Goal: Transaction & Acquisition: Purchase product/service

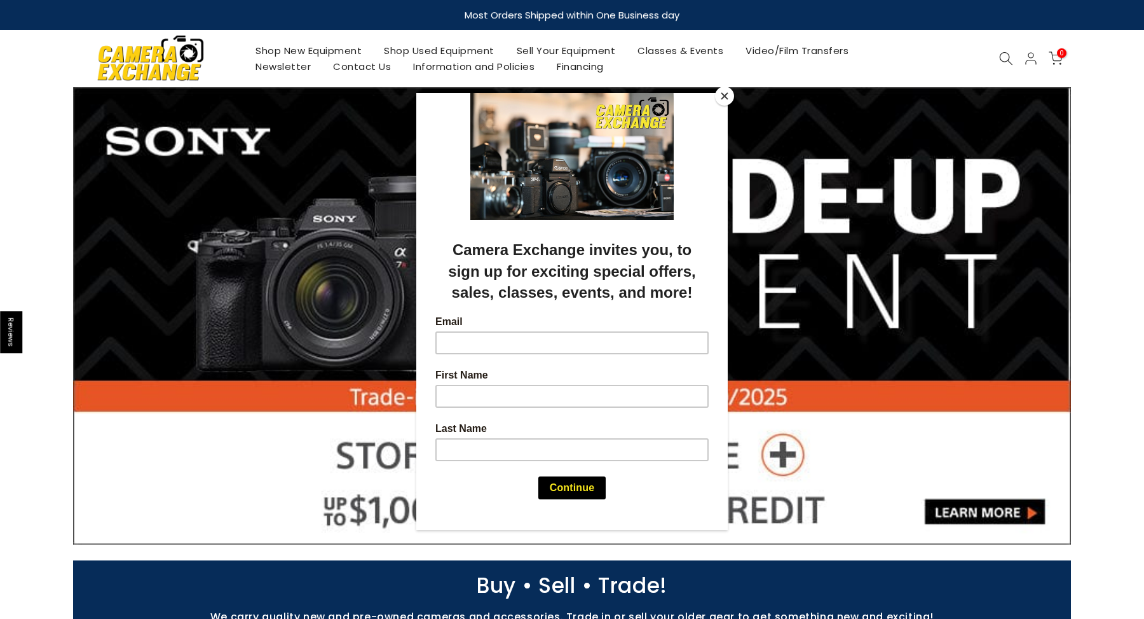
click at [721, 91] on button "Close" at bounding box center [724, 95] width 19 height 19
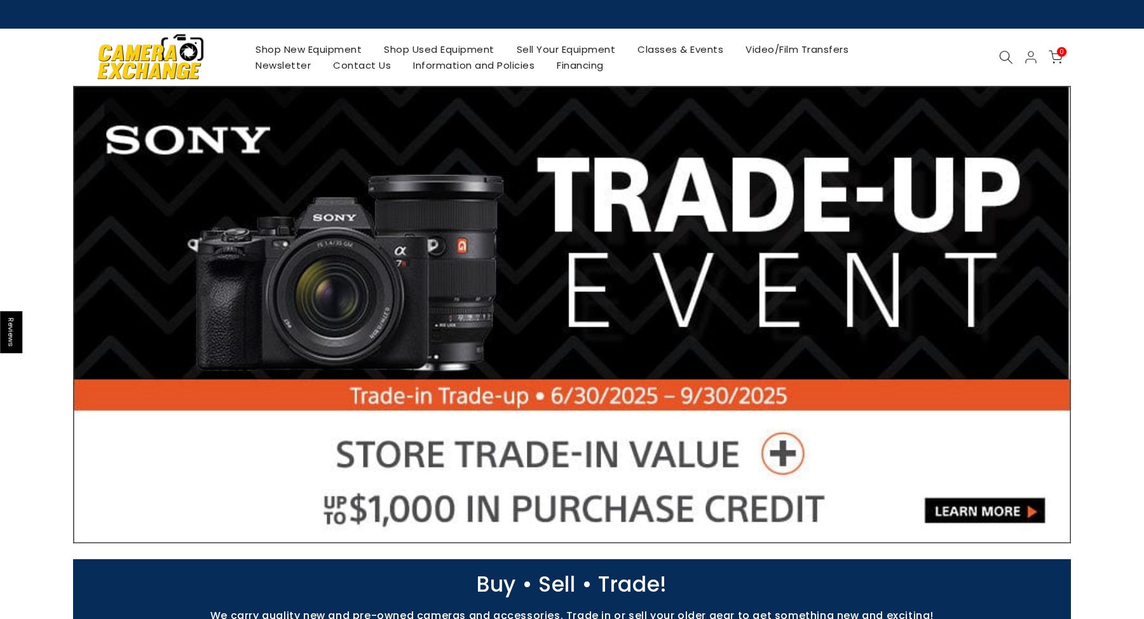
click at [354, 51] on link "Shop New Equipment" at bounding box center [309, 49] width 128 height 16
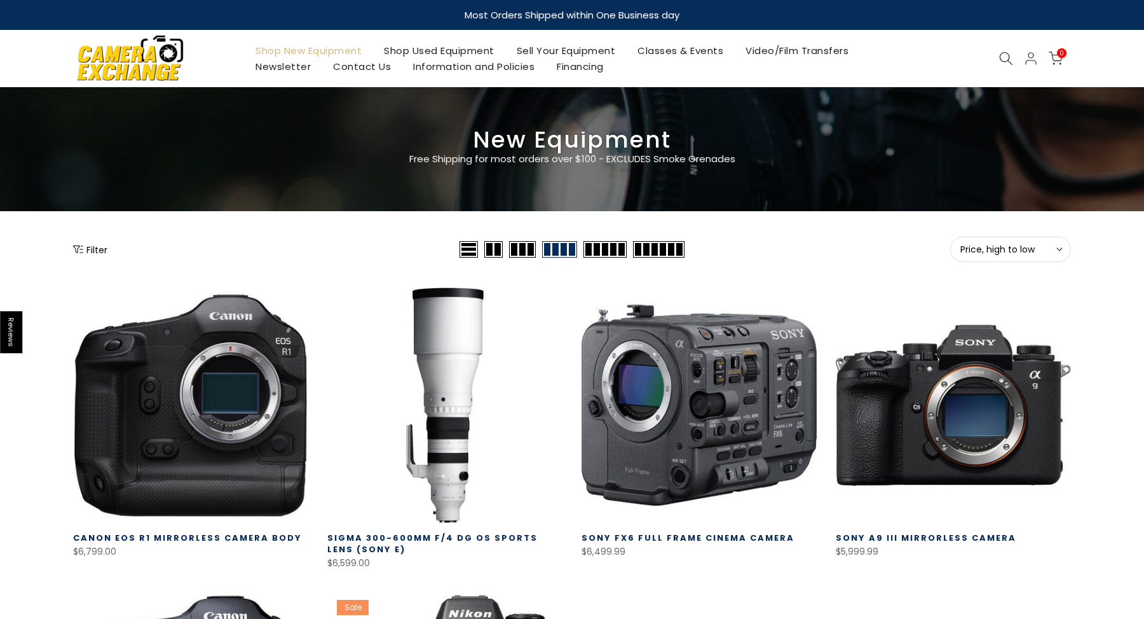
click at [998, 57] on div at bounding box center [1006, 58] width 24 height 14
click at [1002, 58] on icon at bounding box center [1006, 58] width 14 height 14
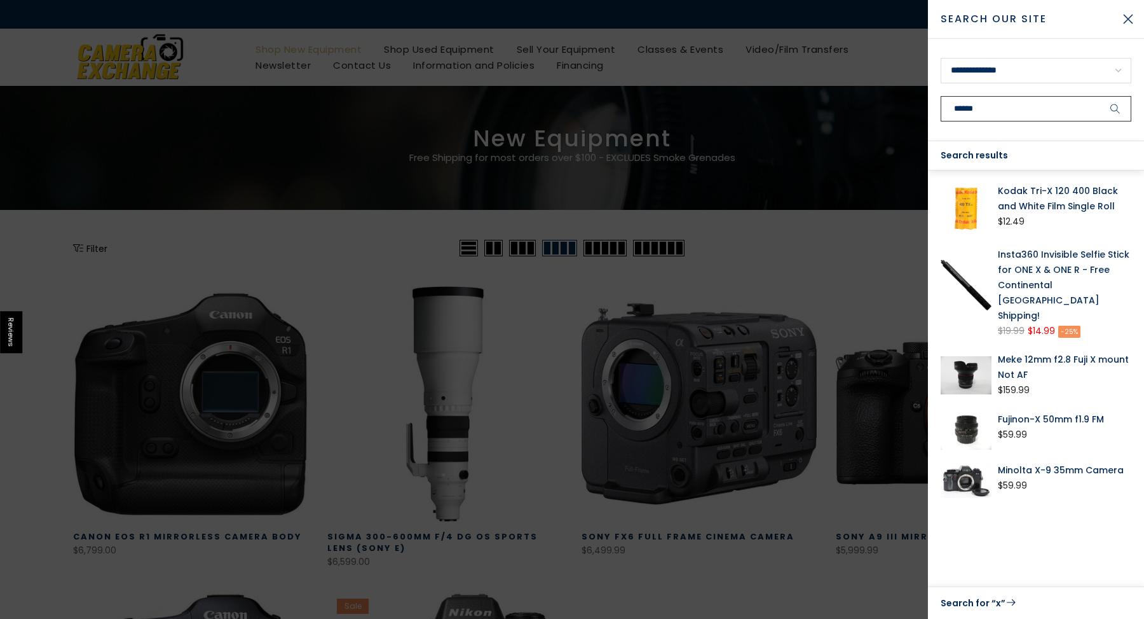
type input "******"
click at [1116, 109] on button "submit" at bounding box center [1116, 108] width 32 height 25
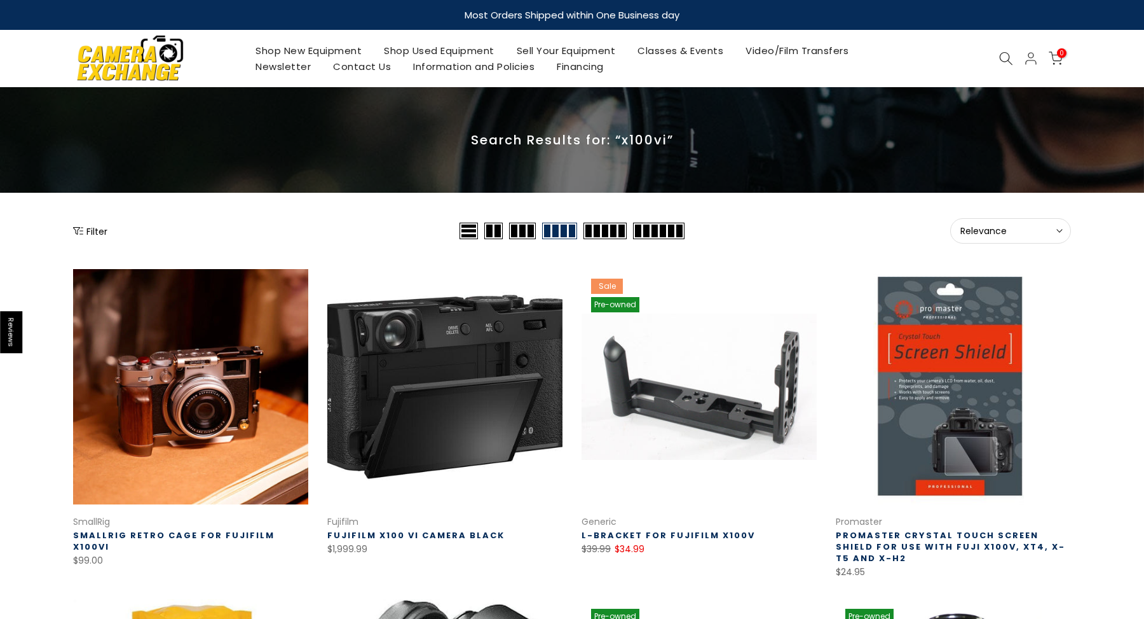
click at [489, 356] on link at bounding box center [444, 386] width 235 height 235
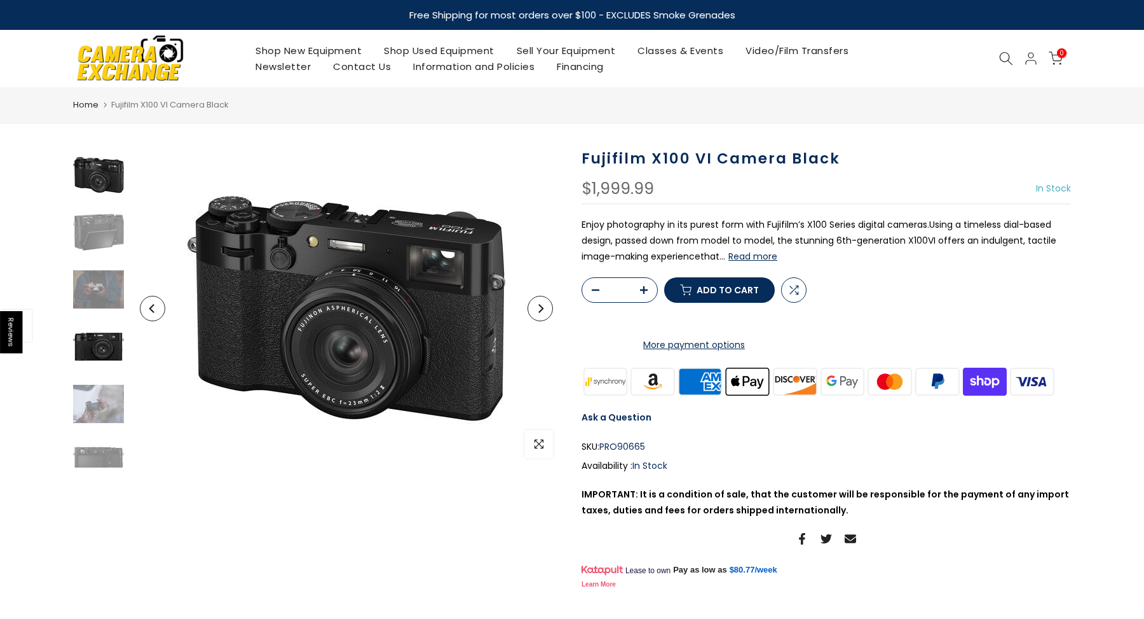
click at [111, 352] on img at bounding box center [98, 346] width 51 height 51
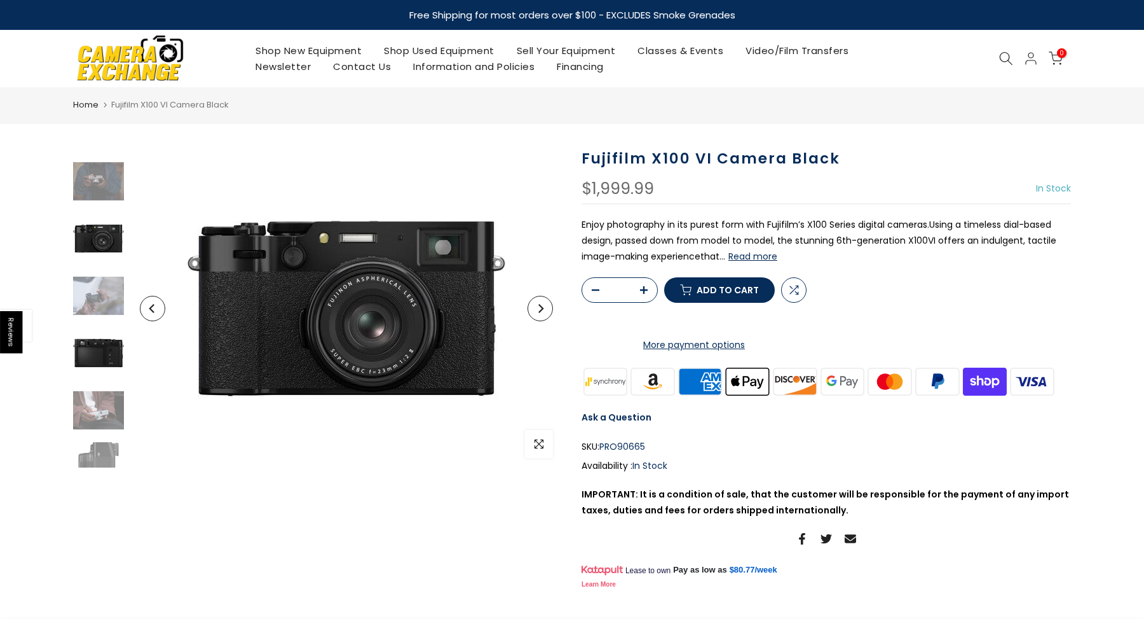
click at [106, 368] on img at bounding box center [98, 352] width 51 height 51
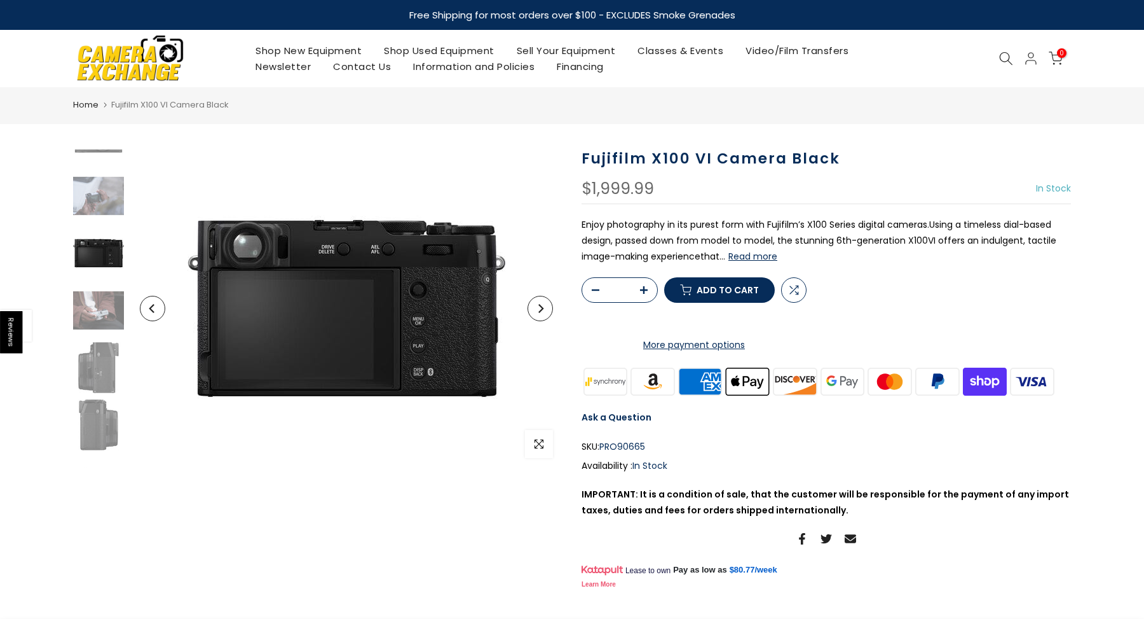
scroll to position [222, 0]
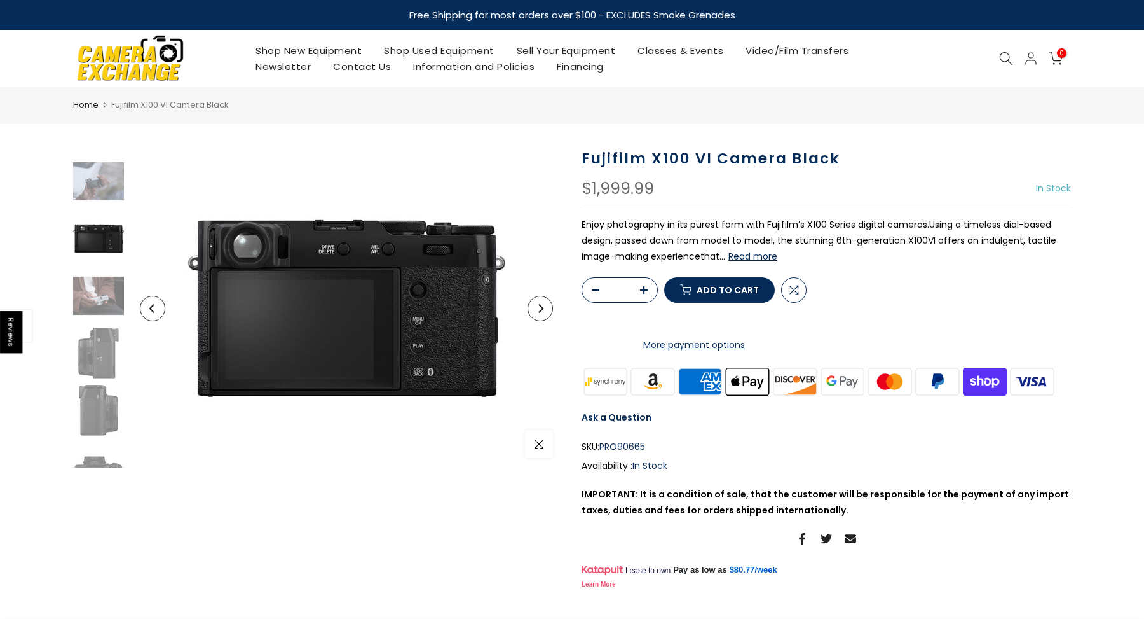
click at [584, 326] on shop-pay-wallet-button at bounding box center [583, 319] width 3 height 13
click at [744, 303] on button "Add to cart" at bounding box center [719, 289] width 111 height 25
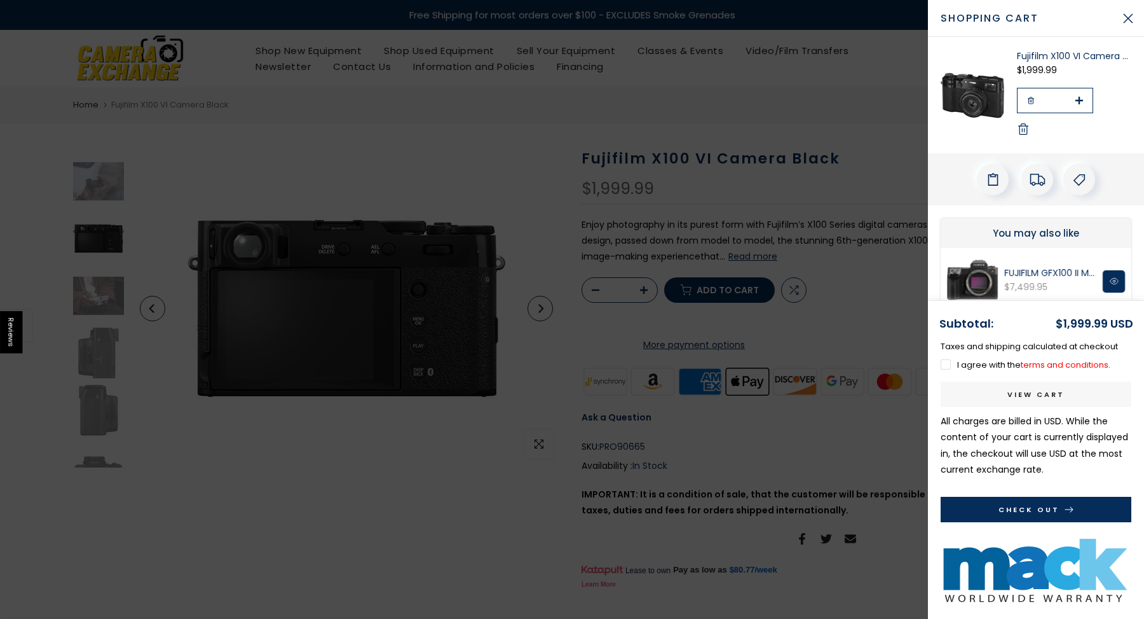
click at [1038, 364] on link "terms and conditions" at bounding box center [1065, 365] width 88 height 12
click at [972, 364] on label "I agree with the terms and conditions ." at bounding box center [1026, 365] width 170 height 12
click at [971, 499] on button "Check Out" at bounding box center [1036, 508] width 191 height 25
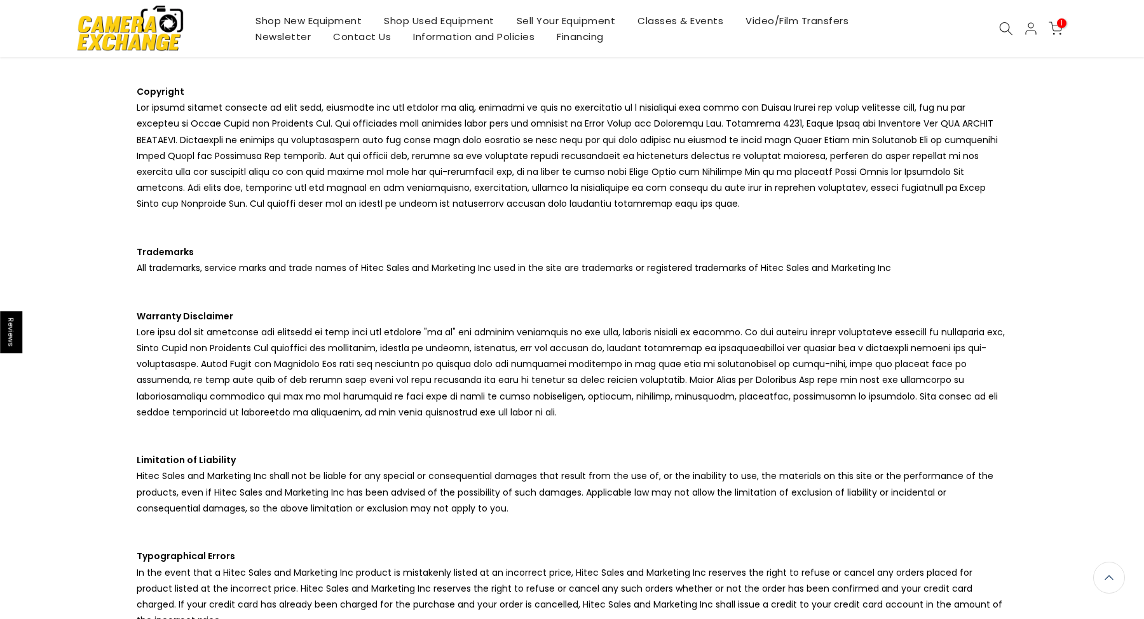
scroll to position [91, 0]
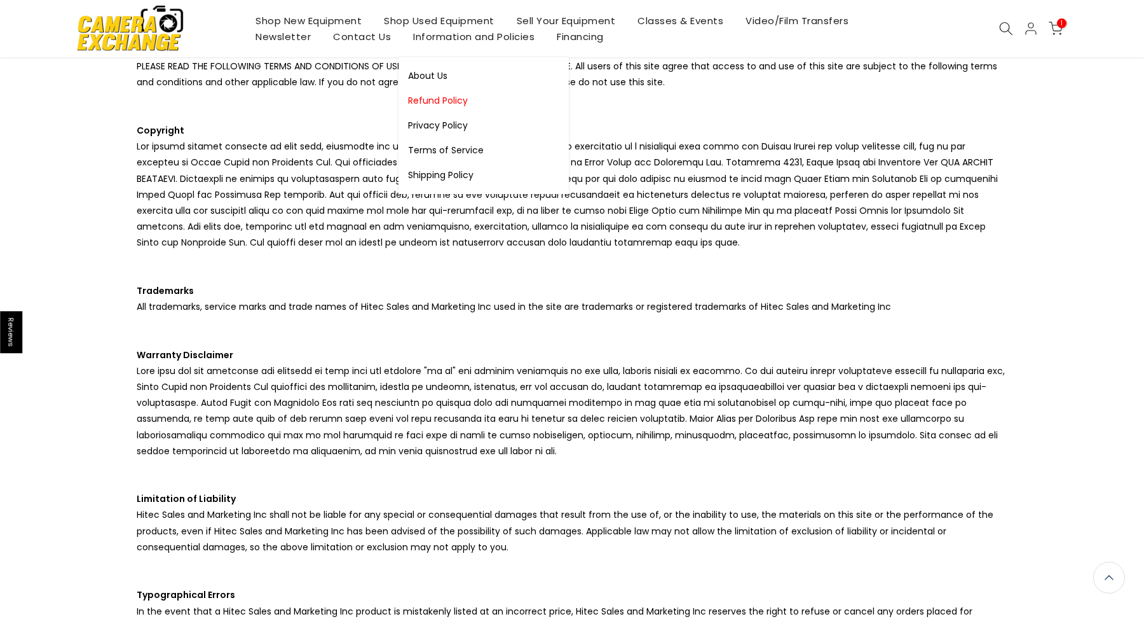
click at [454, 102] on link "Refund Policy" at bounding box center [484, 100] width 170 height 25
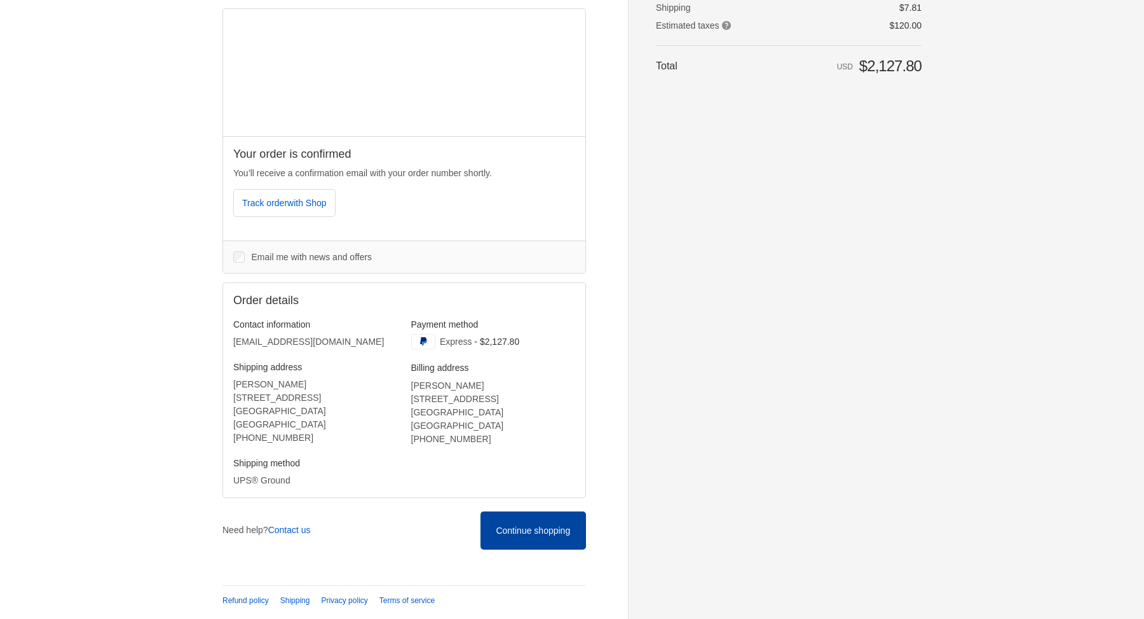
scroll to position [127, 0]
click at [532, 530] on icon at bounding box center [533, 531] width 13 height 13
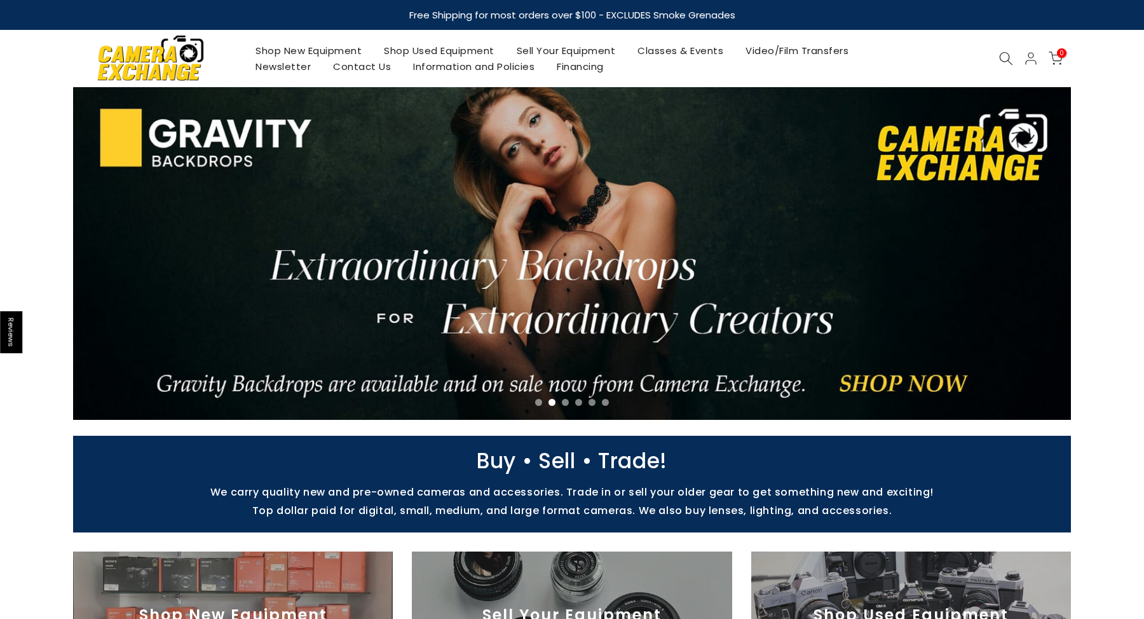
click at [105, 262] on button "Previous" at bounding box center [104, 253] width 25 height 25
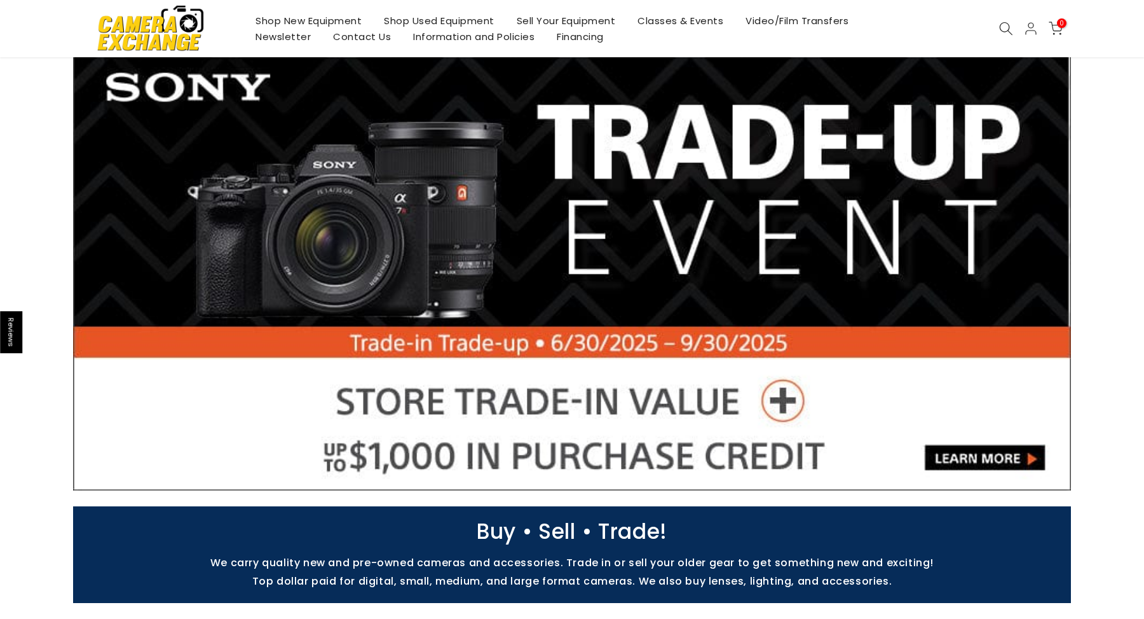
scroll to position [62, 0]
